Goal: Understand process/instructions: Learn how to perform a task or action

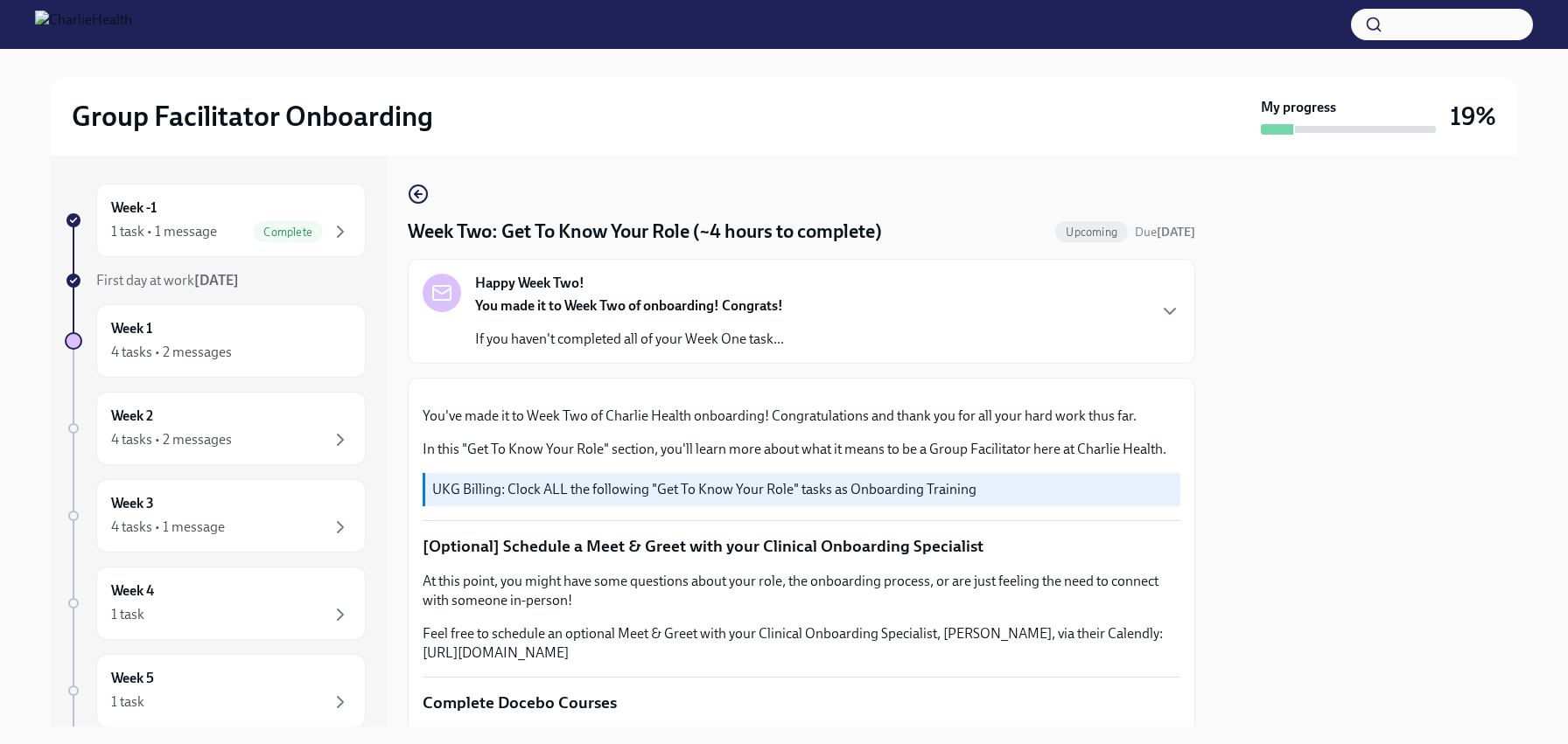
scroll to position [996, 0]
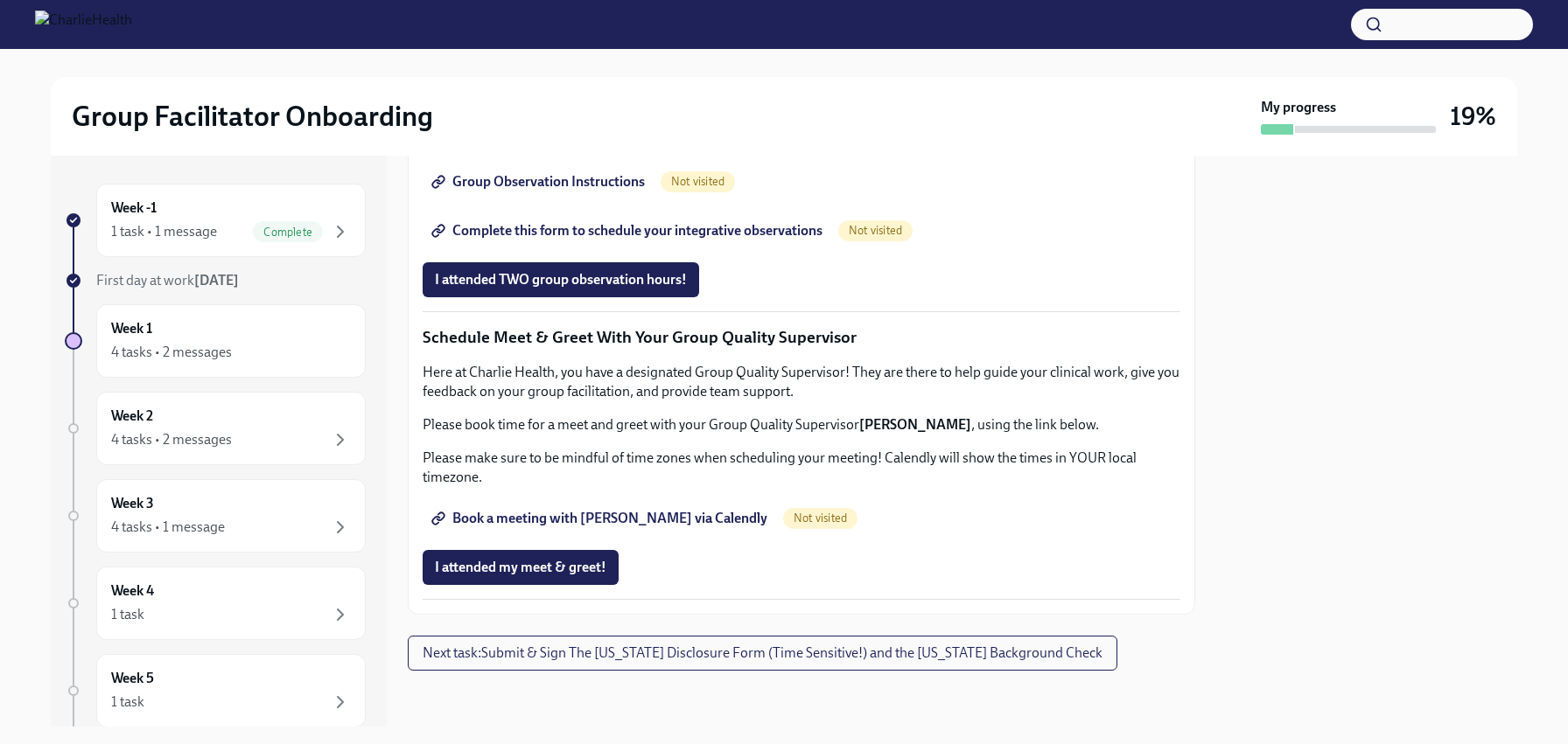
scroll to position [1441, 0]
click at [553, 191] on span "Group Observation Instructions" at bounding box center [539, 182] width 210 height 18
click at [567, 240] on span "Complete this form to schedule your integrative observations" at bounding box center [628, 231] width 388 height 18
click at [616, 519] on span "Book a meeting with [PERSON_NAME] via Calendly" at bounding box center [600, 519] width 333 height 18
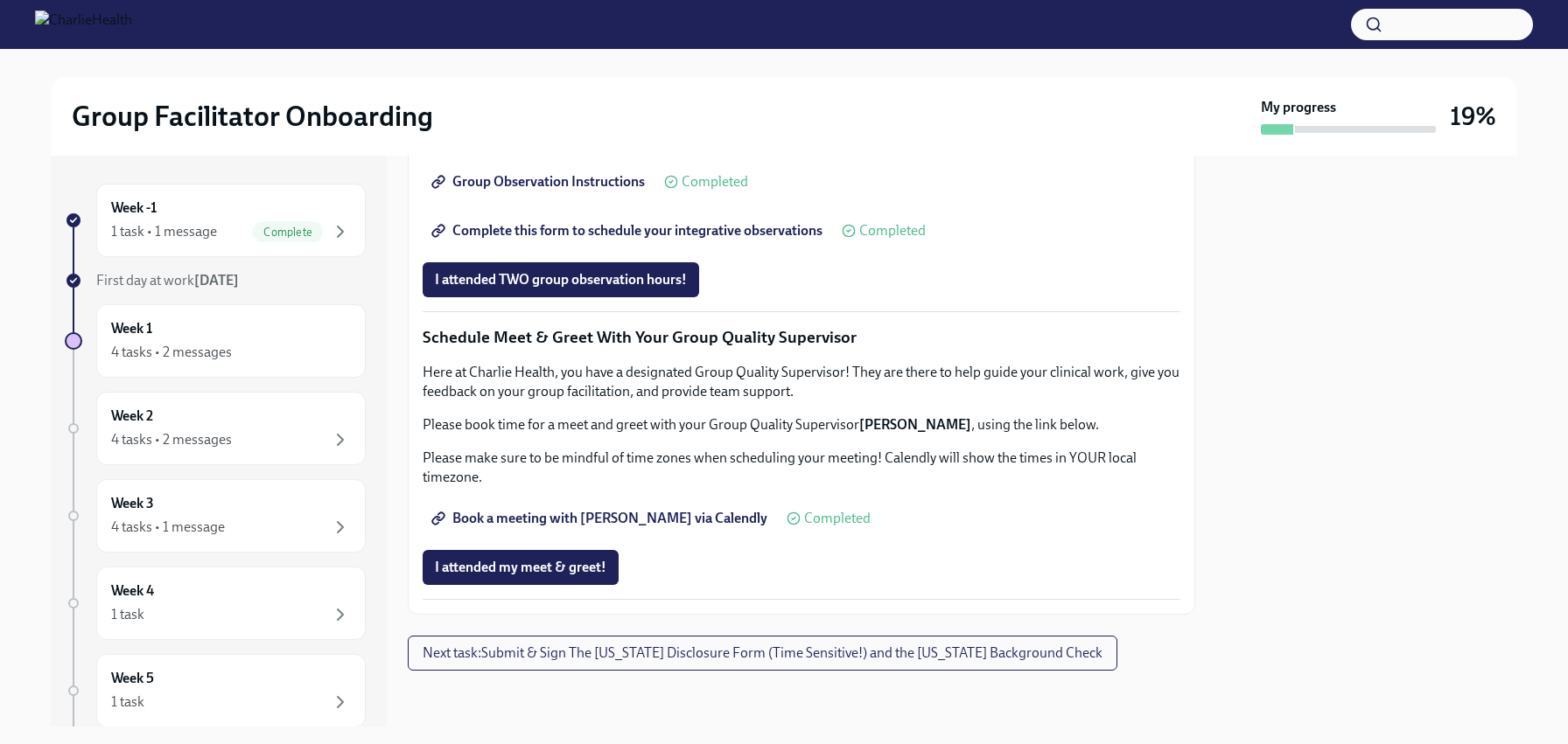
click at [473, 340] on p "Schedule Meet & Greet With Your Group Quality Supervisor" at bounding box center [802, 338] width 758 height 23
drag, startPoint x: 473, startPoint y: 340, endPoint x: 838, endPoint y: 339, distance: 365.0
click at [838, 339] on p "Schedule Meet & Greet With Your Group Quality Supervisor" at bounding box center [802, 338] width 758 height 23
copy p "Schedule Meet & Greet With Your Group Quality Supervisor"
click at [727, 392] on p "Here at Charlie Health, you have a designated Group Quality Supervisor! They ar…" at bounding box center [802, 382] width 758 height 39
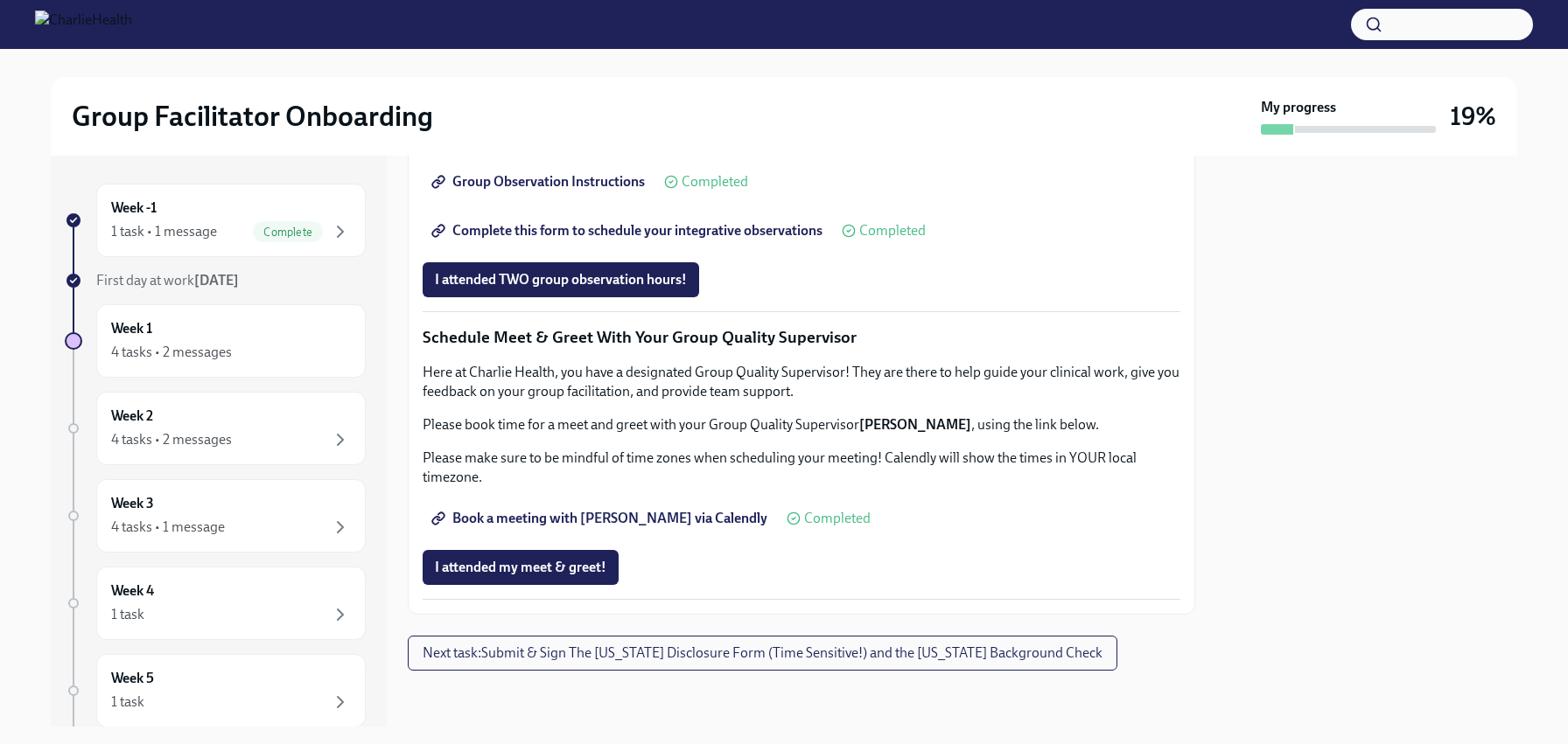
click at [570, 422] on p "Please book time for a meet and greet with your Group Quality Supervisor [PERSO…" at bounding box center [802, 425] width 758 height 19
drag, startPoint x: 570, startPoint y: 422, endPoint x: 592, endPoint y: 422, distance: 22.0
click at [592, 422] on p "Please book time for a meet and greet with your Group Quality Supervisor [PERSO…" at bounding box center [802, 425] width 758 height 19
click at [507, 335] on p "Schedule Meet & Greet With Your Group Quality Supervisor" at bounding box center [802, 338] width 758 height 23
drag, startPoint x: 507, startPoint y: 335, endPoint x: 577, endPoint y: 336, distance: 70.0
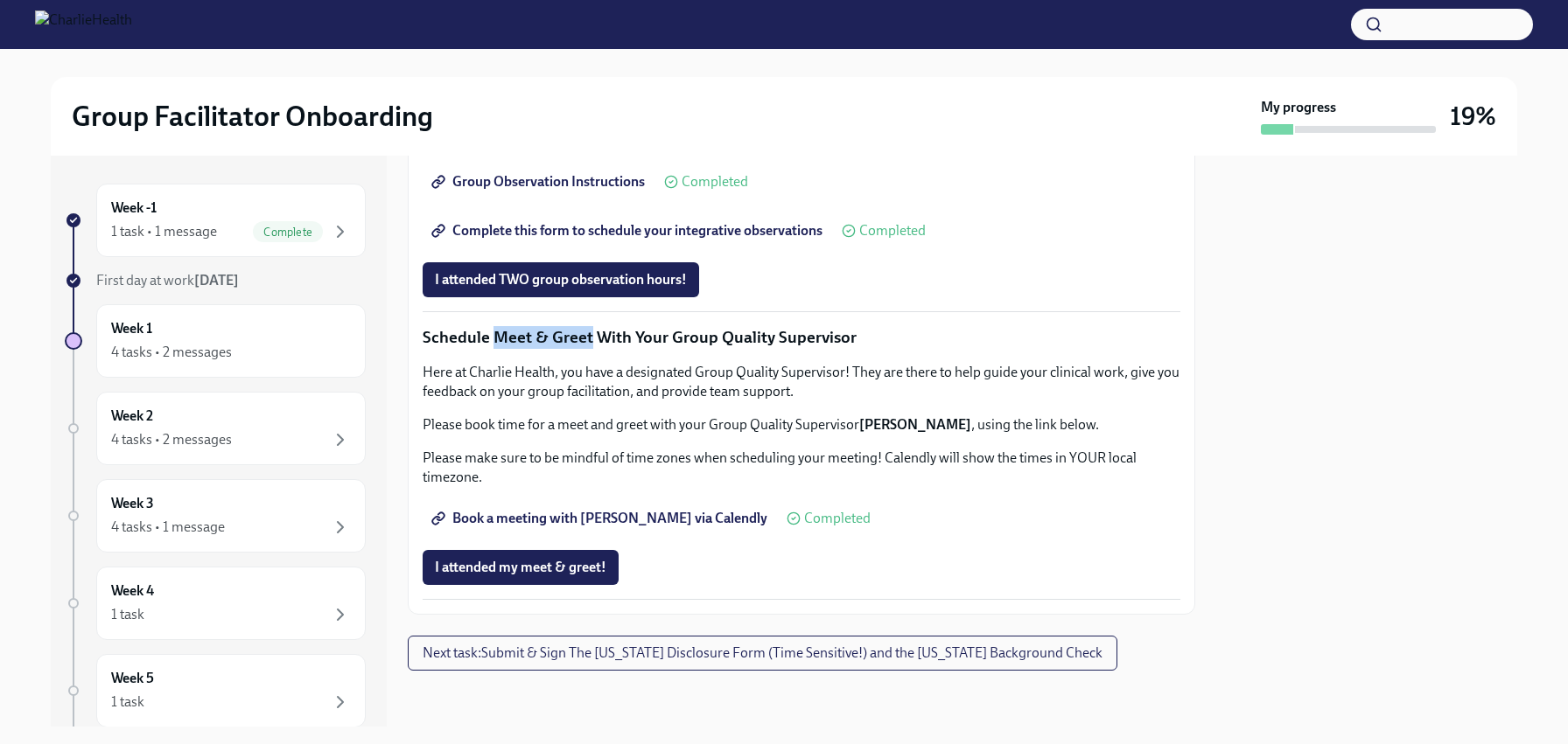
click at [577, 336] on p "Schedule Meet & Greet With Your Group Quality Supervisor" at bounding box center [802, 338] width 758 height 23
drag, startPoint x: 575, startPoint y: 336, endPoint x: 435, endPoint y: 325, distance: 140.4
click at [763, 644] on span "Next task : Submit & Sign The [US_STATE] Disclosure Form (Time Sensitive!) and …" at bounding box center [763, 653] width 680 height 18
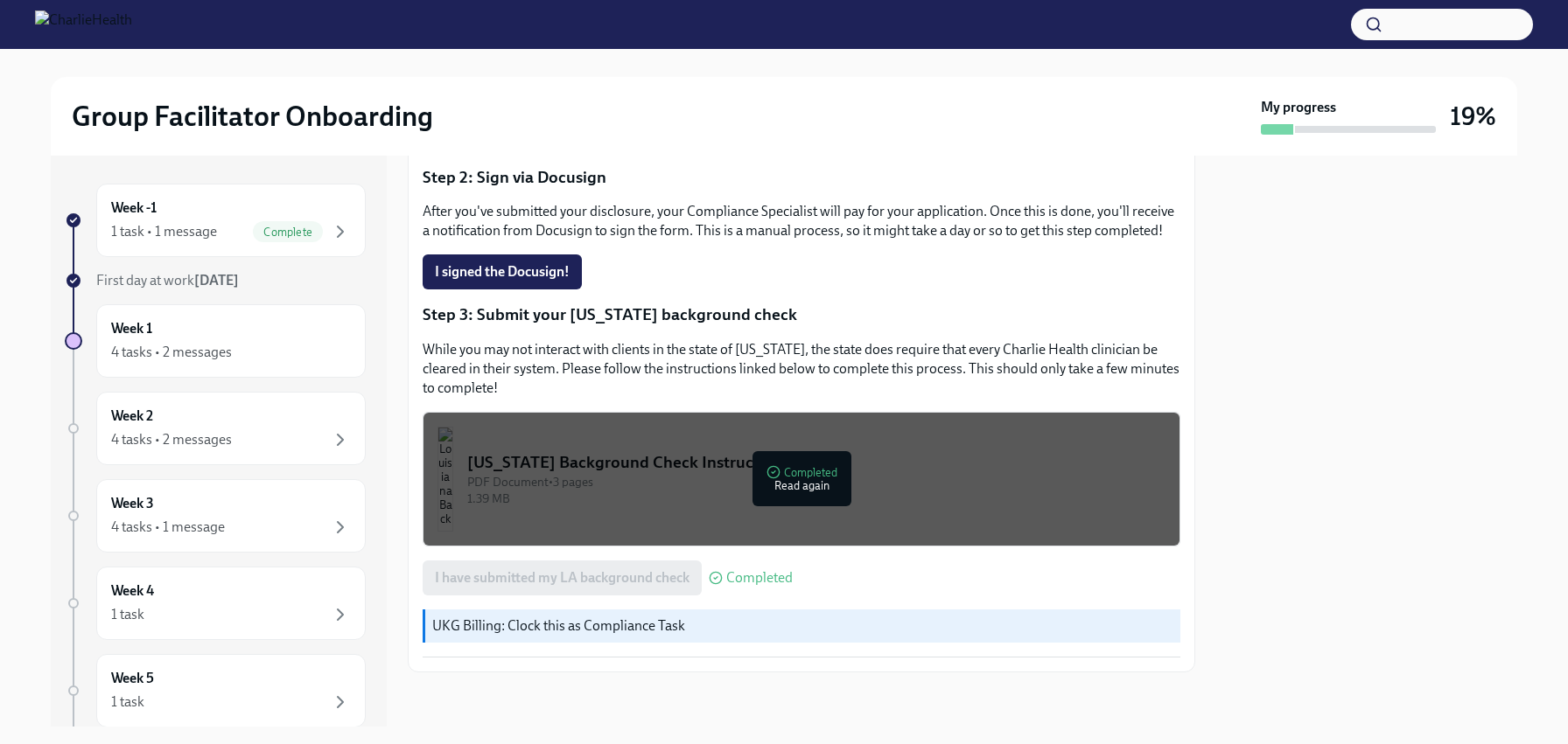
scroll to position [423, 0]
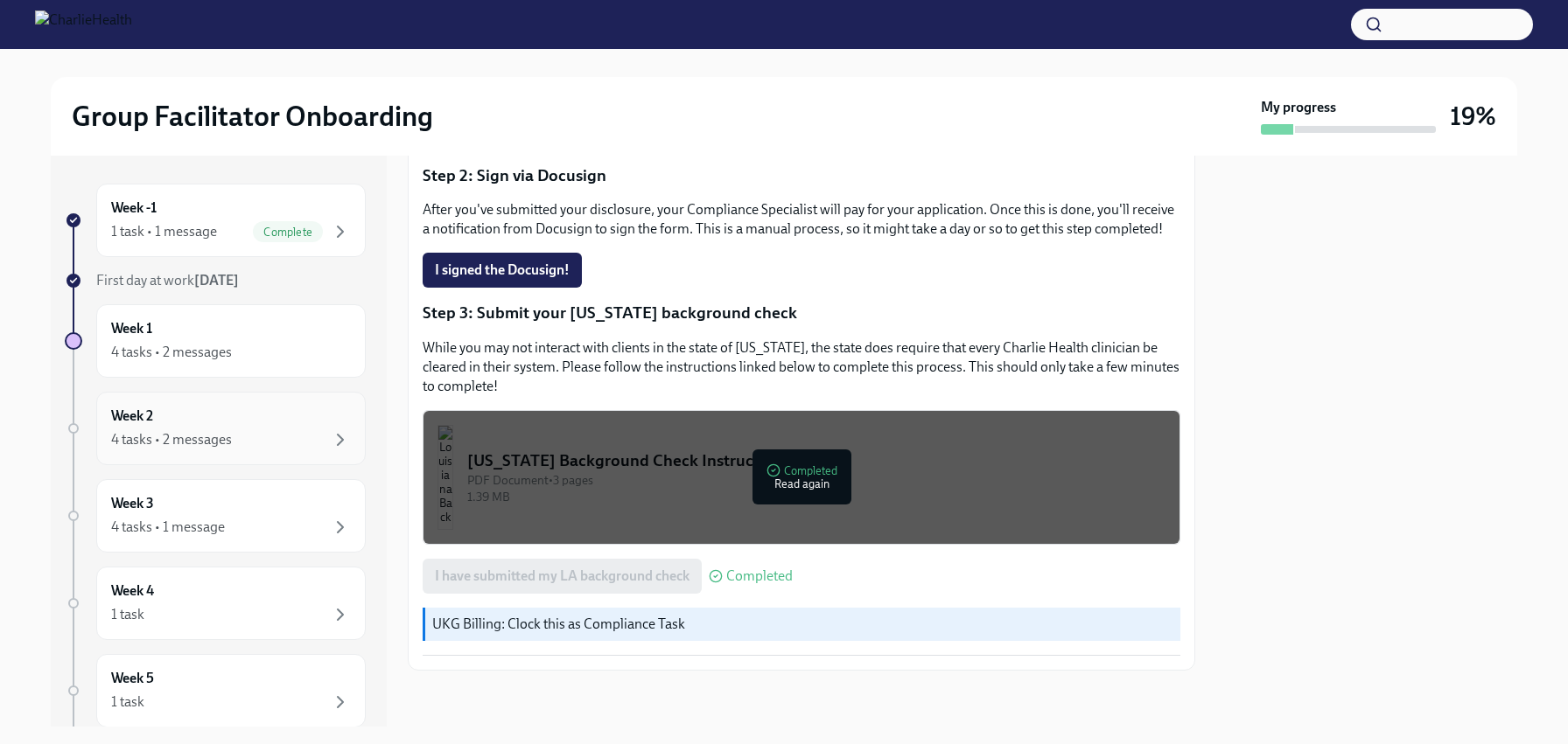
click at [212, 435] on div "4 tasks • 2 messages" at bounding box center [171, 440] width 121 height 19
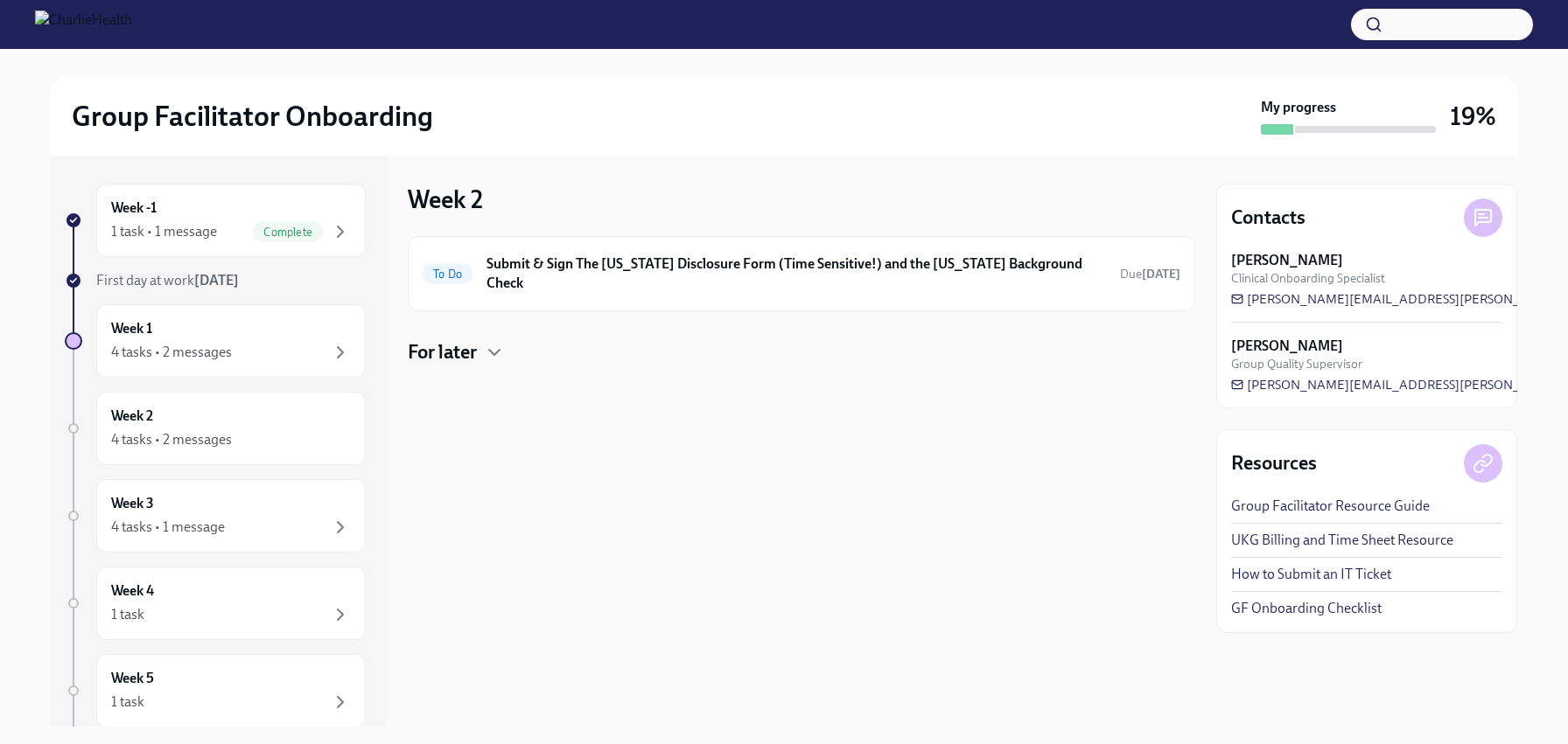
click at [508, 339] on div "For later" at bounding box center [802, 352] width 788 height 26
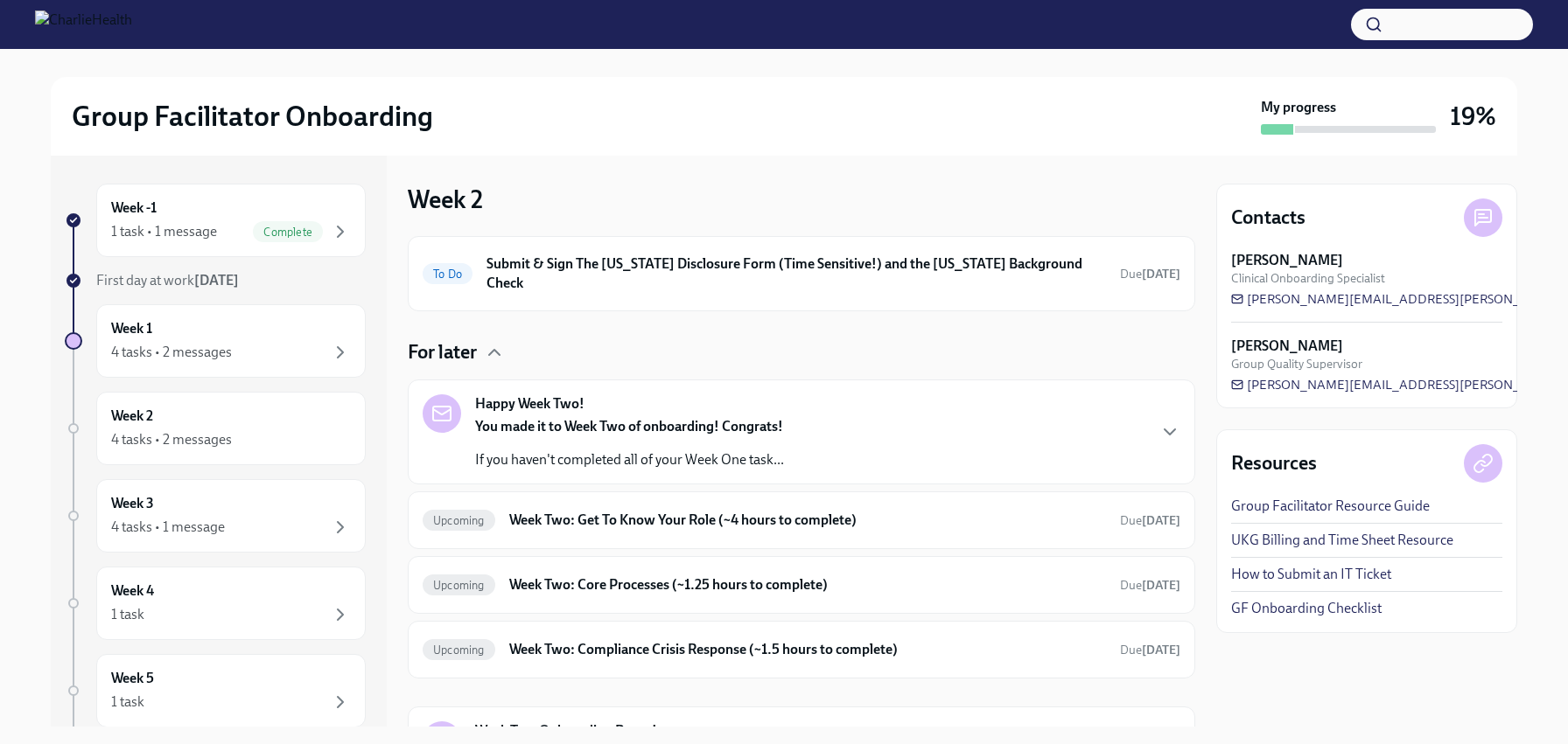
scroll to position [90, 0]
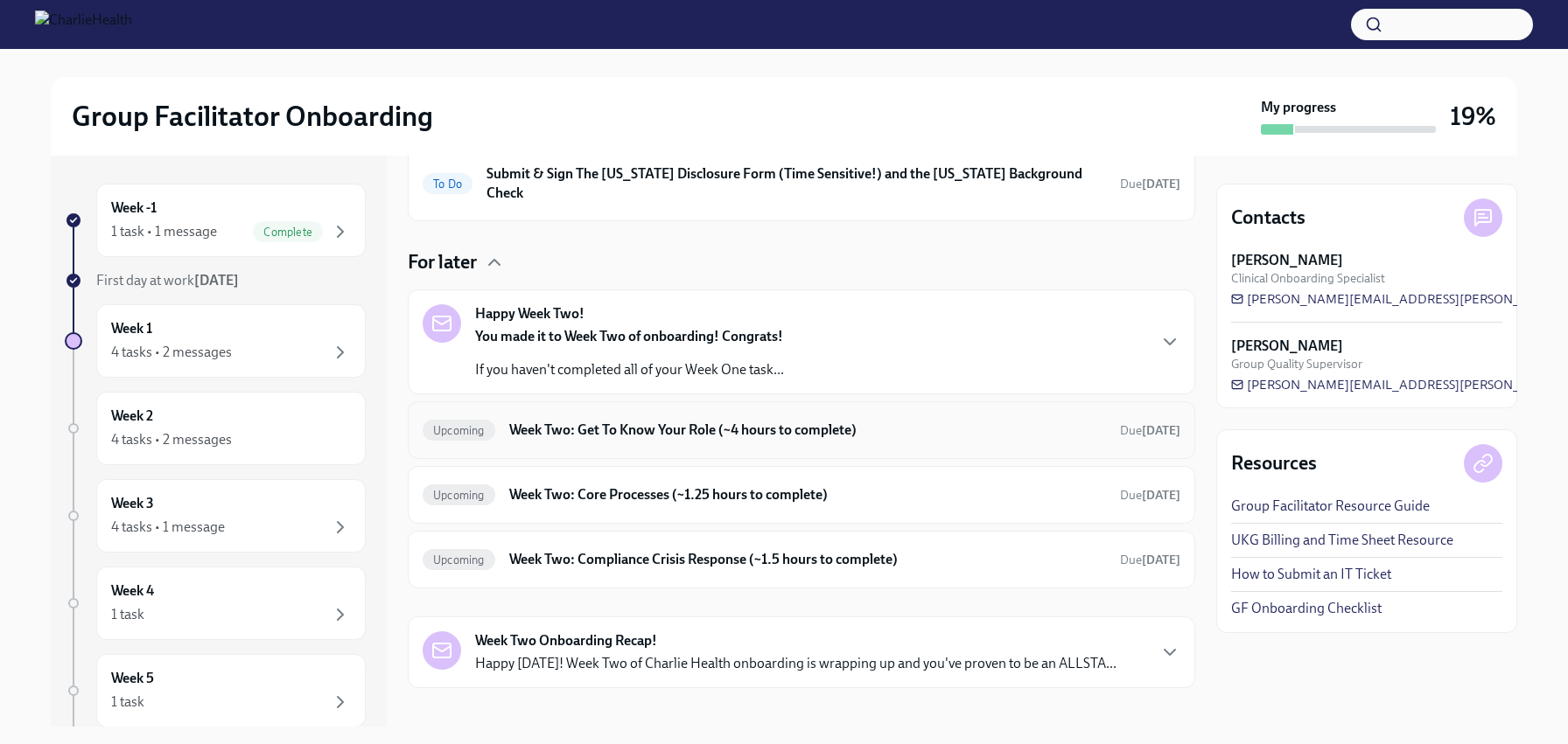
click at [654, 421] on h6 "Week Two: Get To Know Your Role (~4 hours to complete)" at bounding box center [808, 431] width 597 height 19
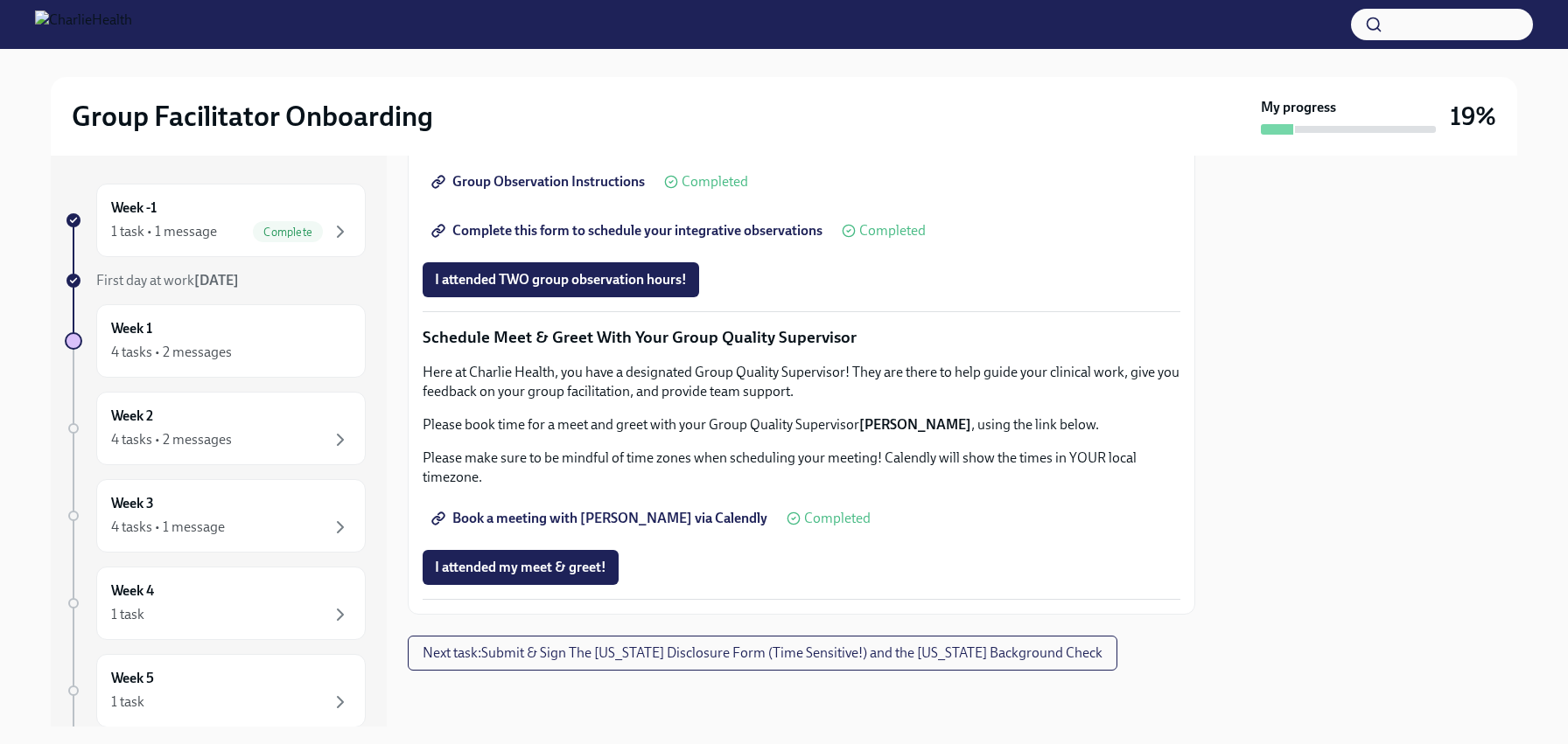
scroll to position [1636, 0]
click at [218, 355] on div "4 tasks • 2 messages" at bounding box center [171, 352] width 121 height 19
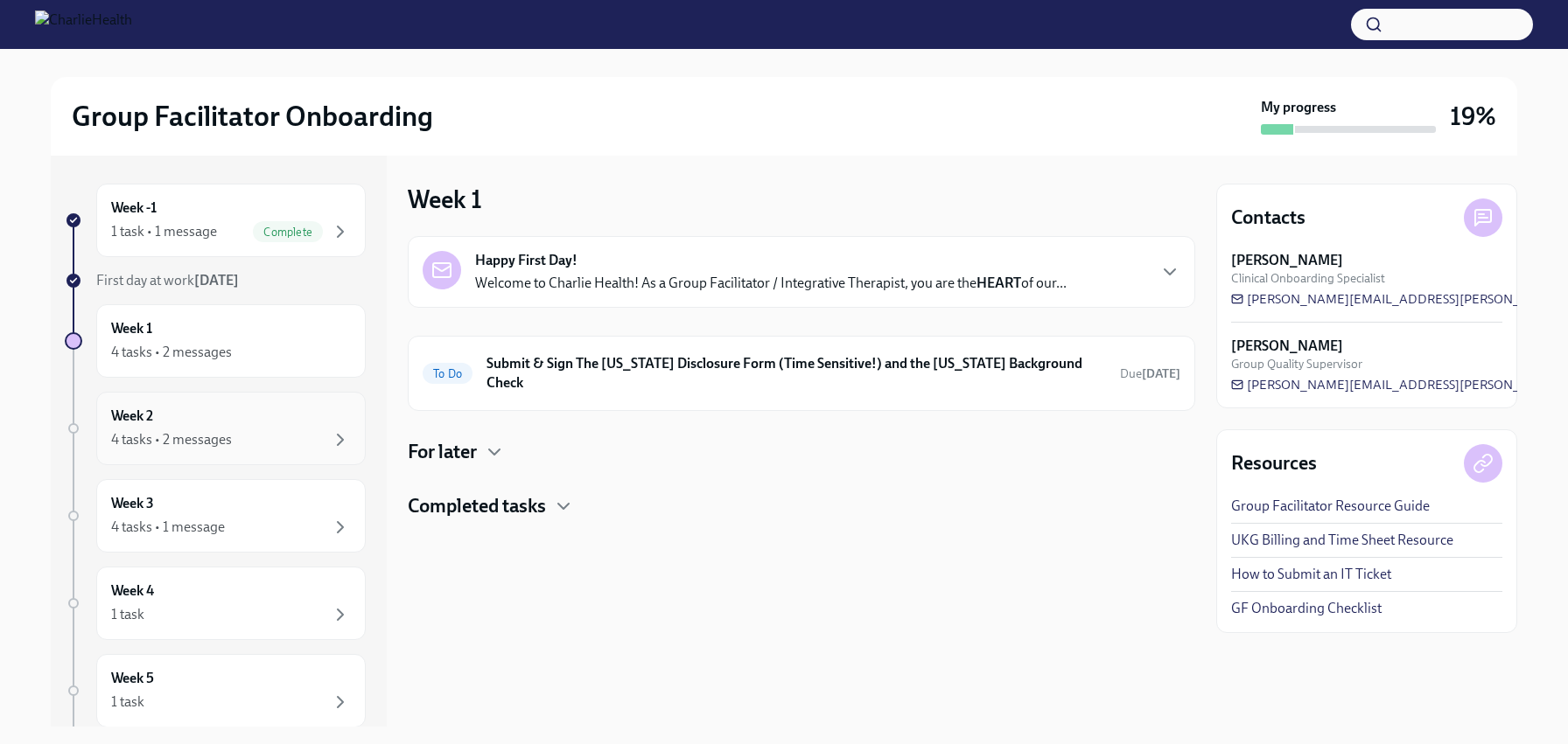
click at [239, 424] on div "Week 2 4 tasks • 2 messages" at bounding box center [231, 429] width 240 height 44
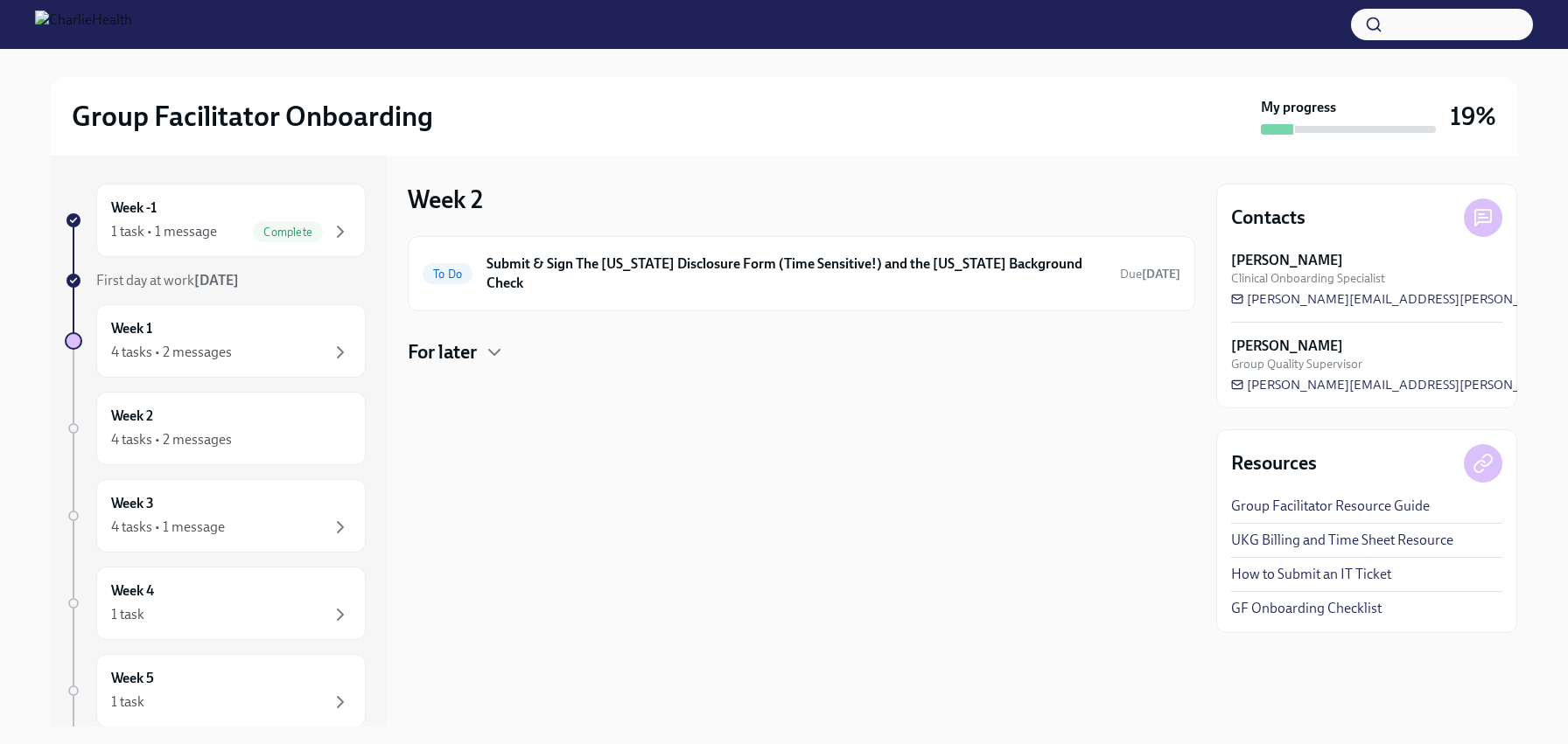
click at [439, 295] on div "To Do Submit & Sign The [US_STATE] Disclosure Form (Time Sensitive!) and the [U…" at bounding box center [802, 301] width 788 height 130
click at [444, 318] on div "To Do Submit & Sign The [US_STATE] Disclosure Form (Time Sensitive!) and the [U…" at bounding box center [802, 301] width 788 height 130
click at [449, 339] on h4 "For later" at bounding box center [442, 352] width 69 height 26
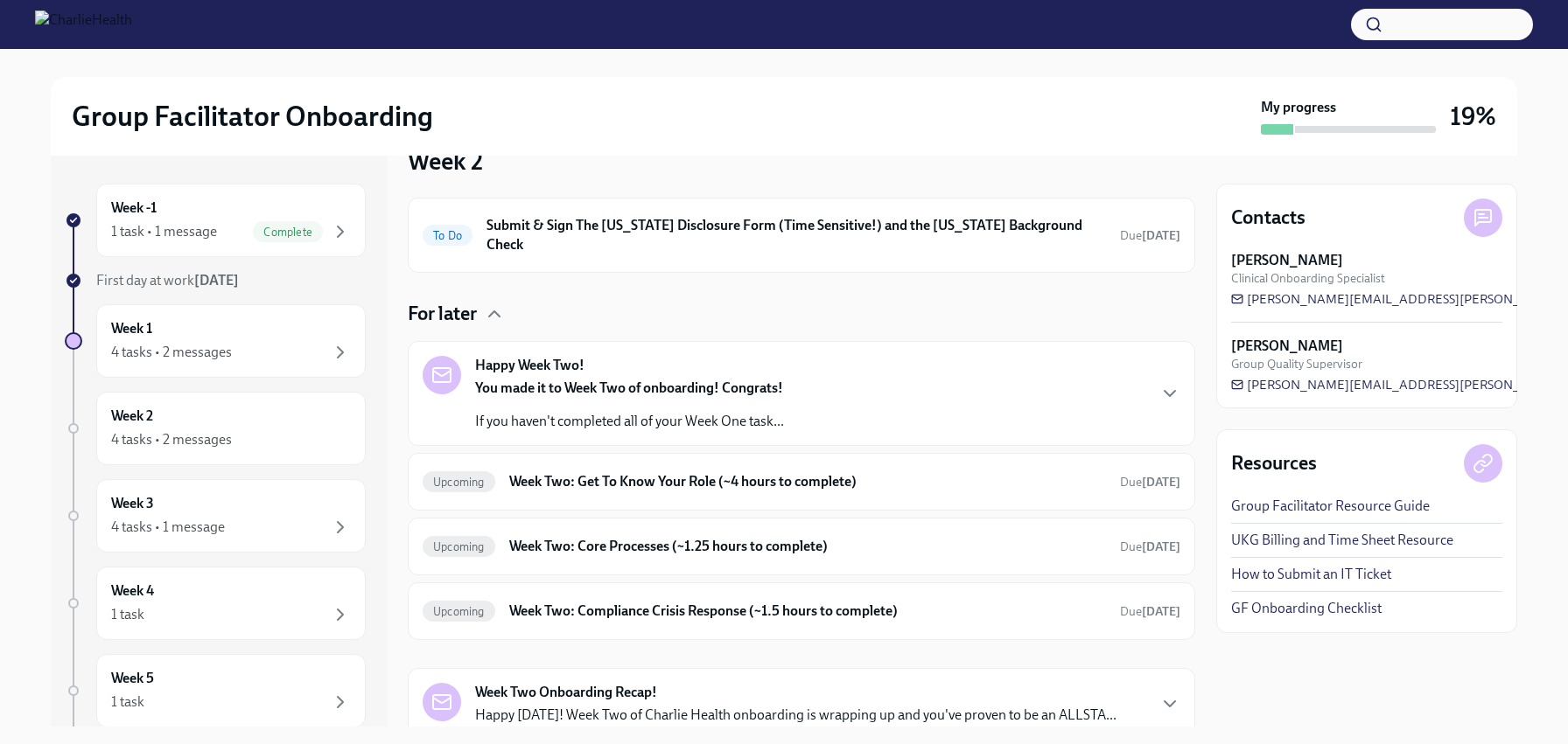
scroll to position [64, 0]
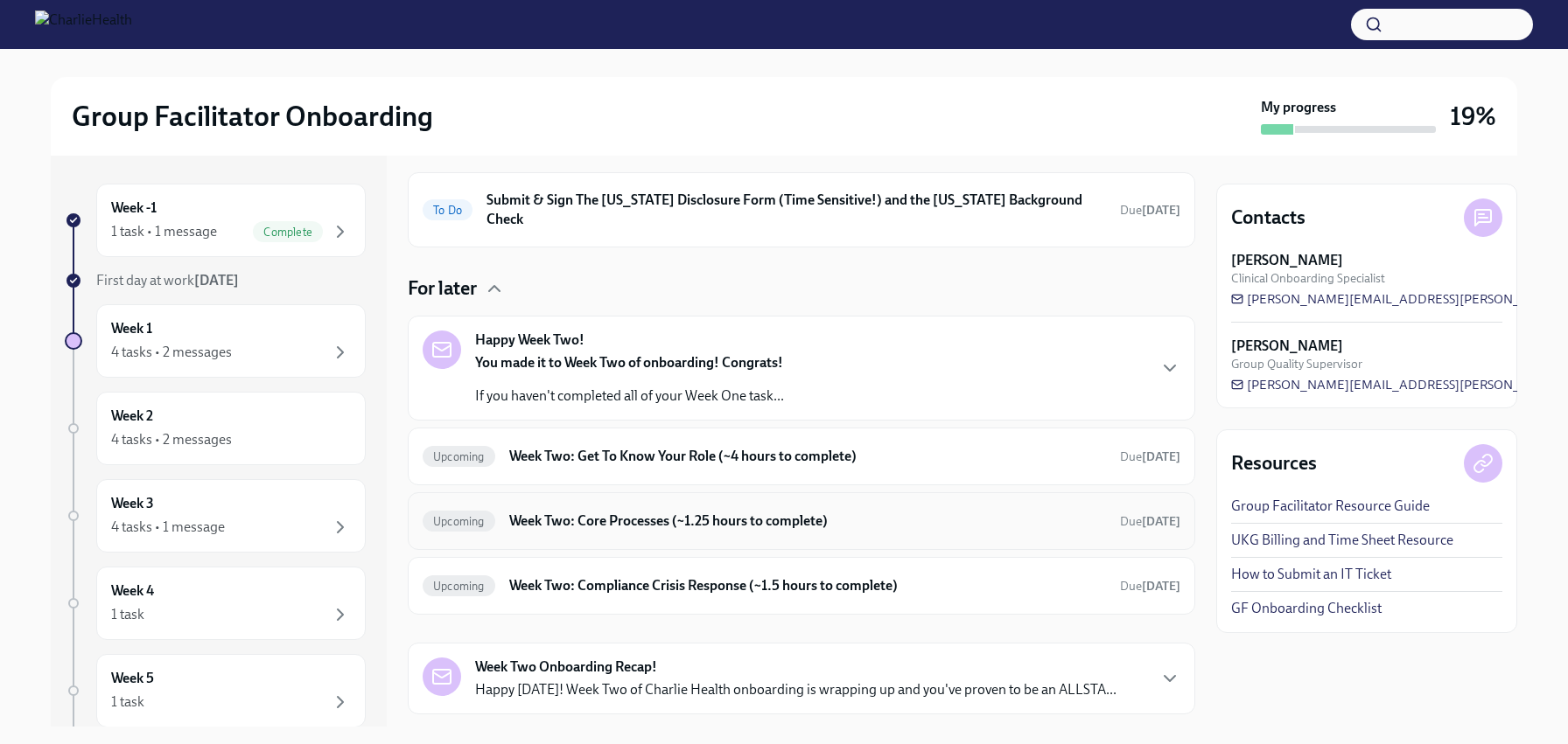
click at [607, 515] on div "Upcoming Week Two: Core Processes (~1.25 hours to complete) Due [DATE]" at bounding box center [802, 522] width 758 height 28
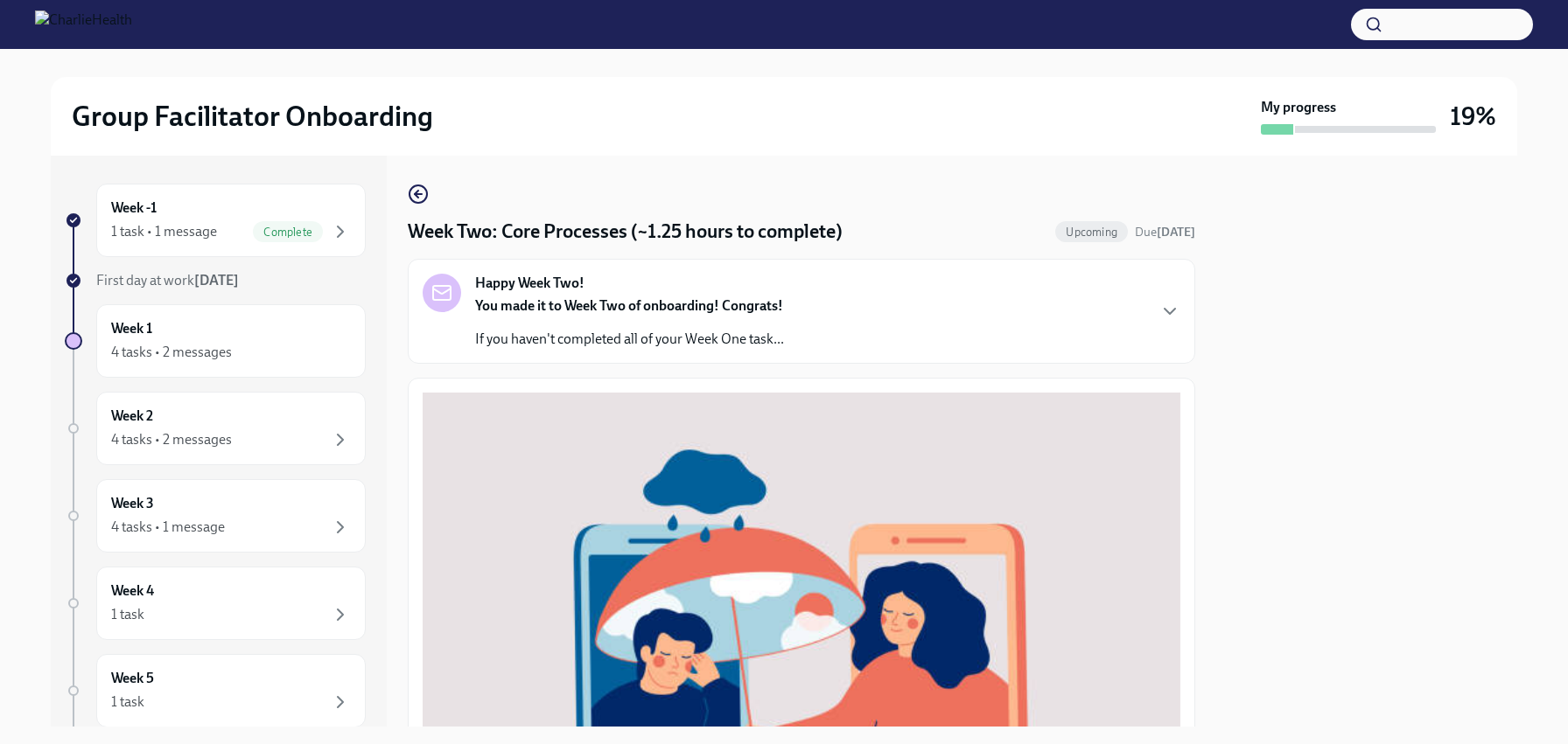
click at [653, 319] on div "You made it to Week Two of onboarding! Congrats! If you haven't completed all o…" at bounding box center [629, 322] width 309 height 52
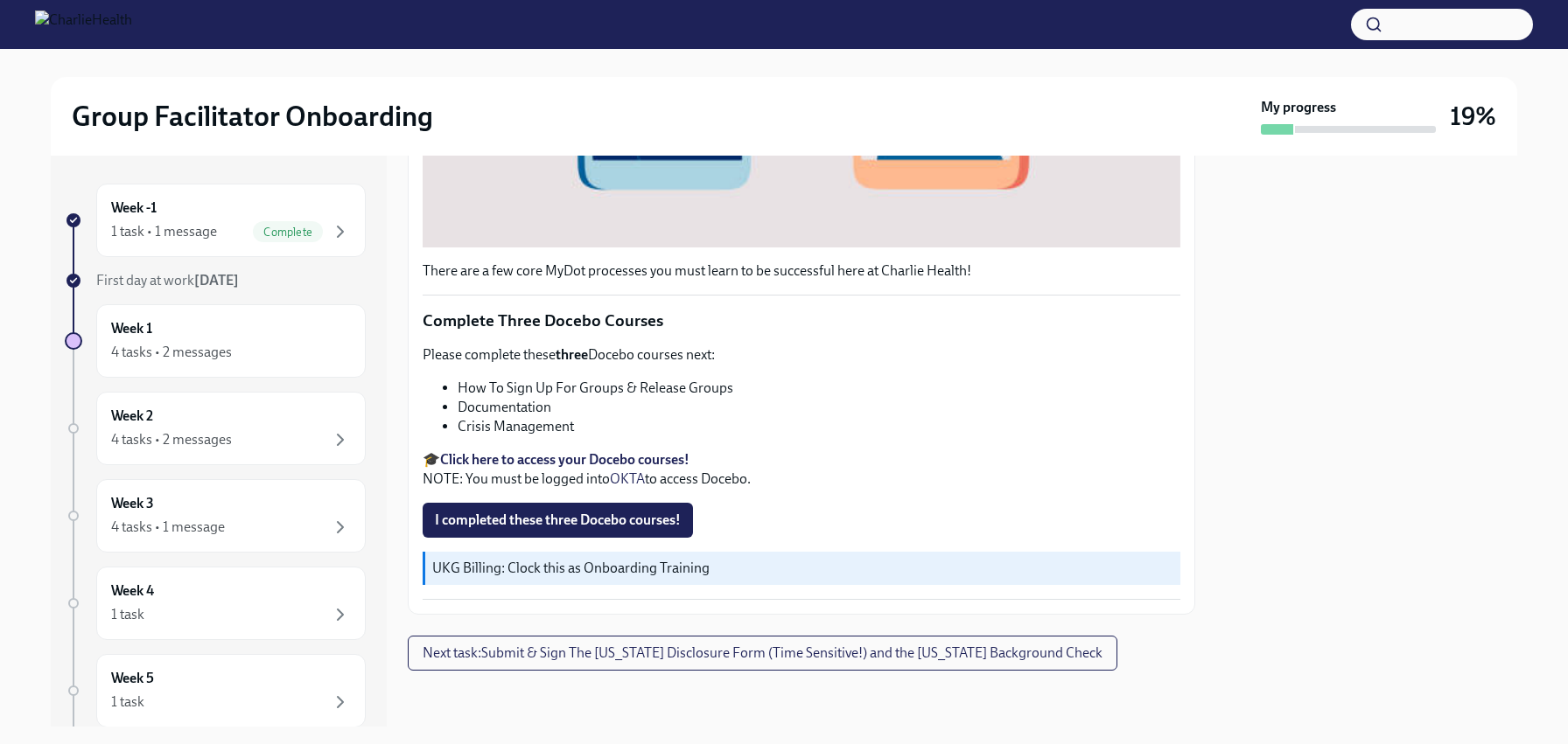
scroll to position [1238, 0]
